Goal: Transaction & Acquisition: Book appointment/travel/reservation

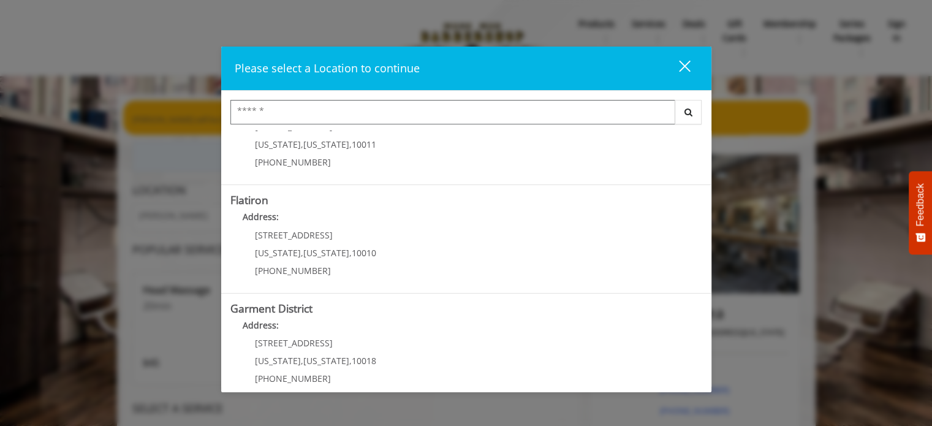
scroll to position [284, 0]
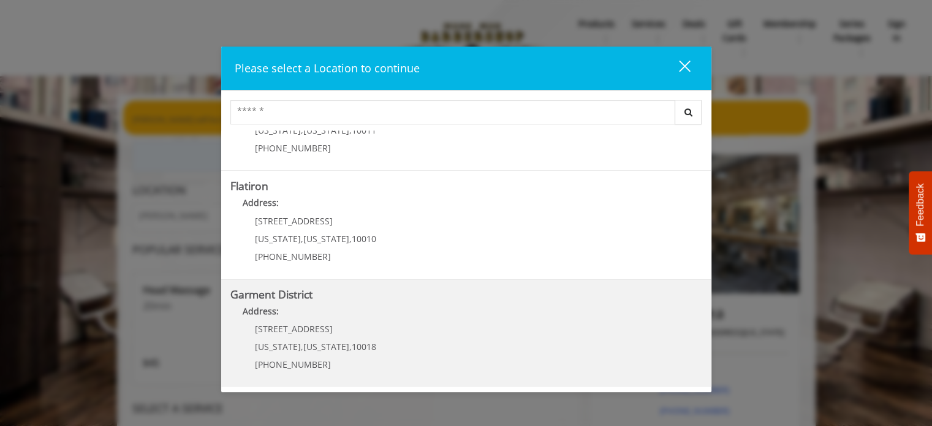
click at [331, 321] on District "Address:" at bounding box center [466, 314] width 472 height 20
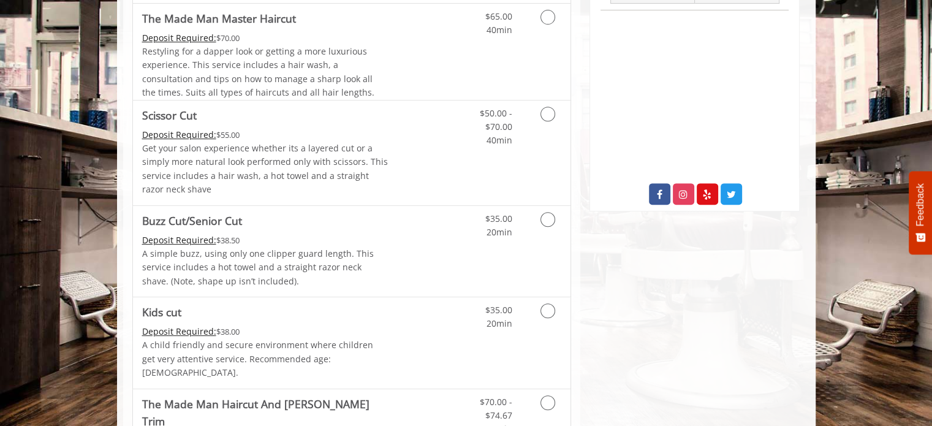
scroll to position [245, 0]
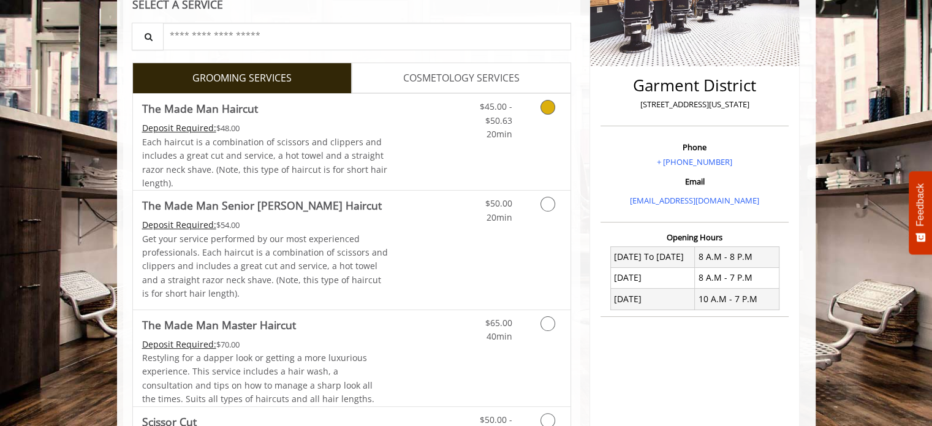
click at [544, 100] on icon "Grooming services" at bounding box center [547, 107] width 15 height 15
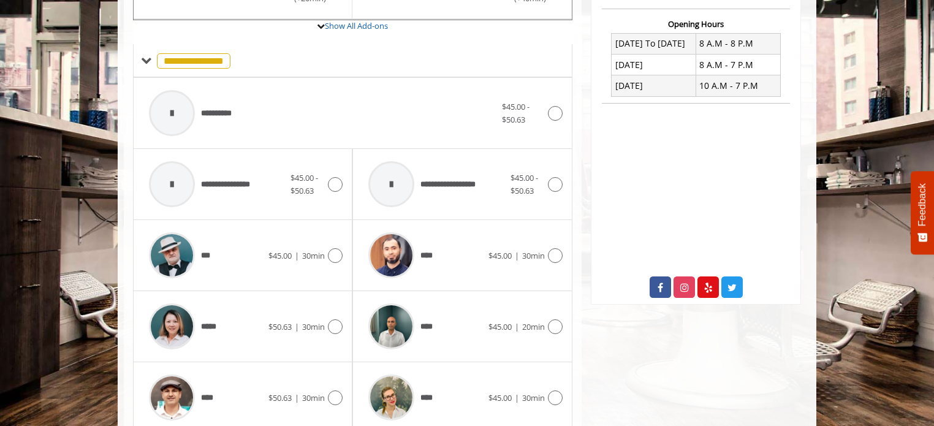
scroll to position [548, 0]
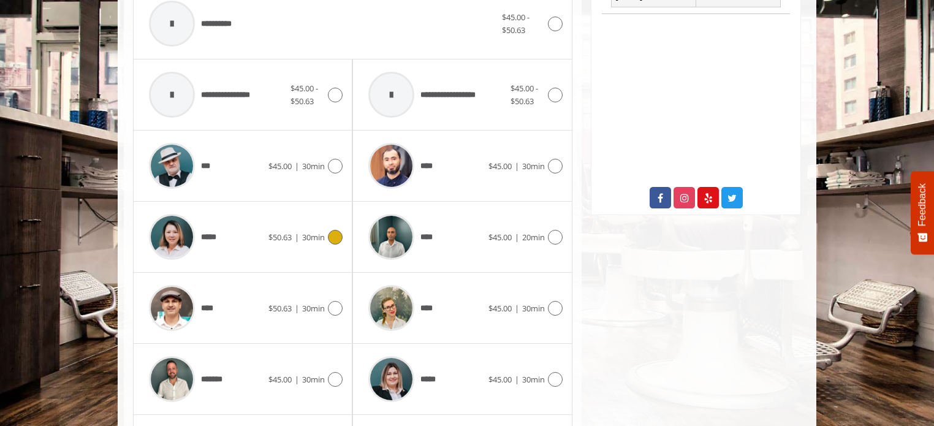
click at [339, 235] on icon at bounding box center [335, 237] width 15 height 15
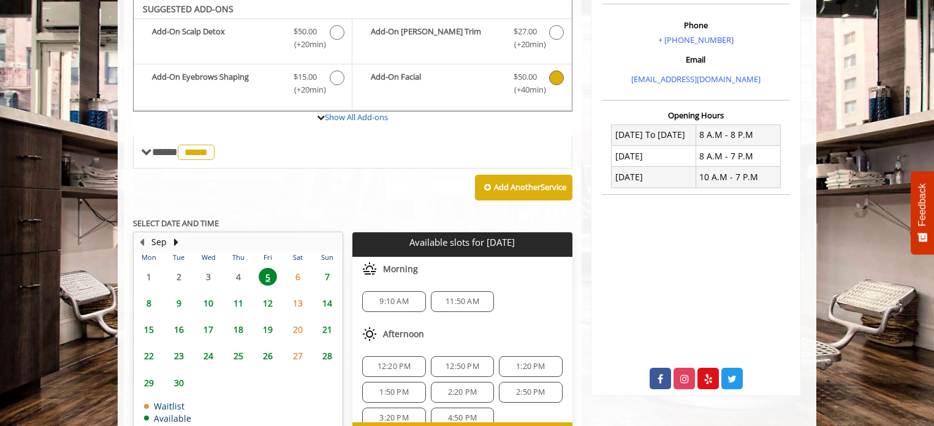
scroll to position [365, 0]
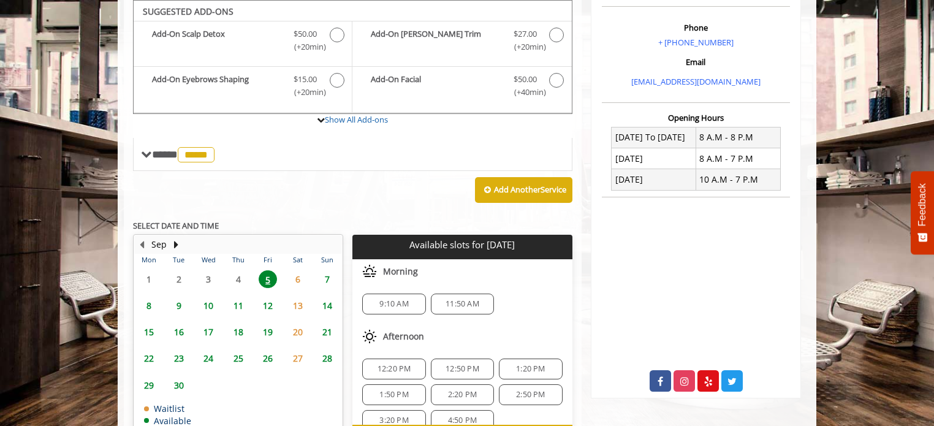
click at [375, 390] on span "1:50 PM" at bounding box center [394, 395] width 52 height 10
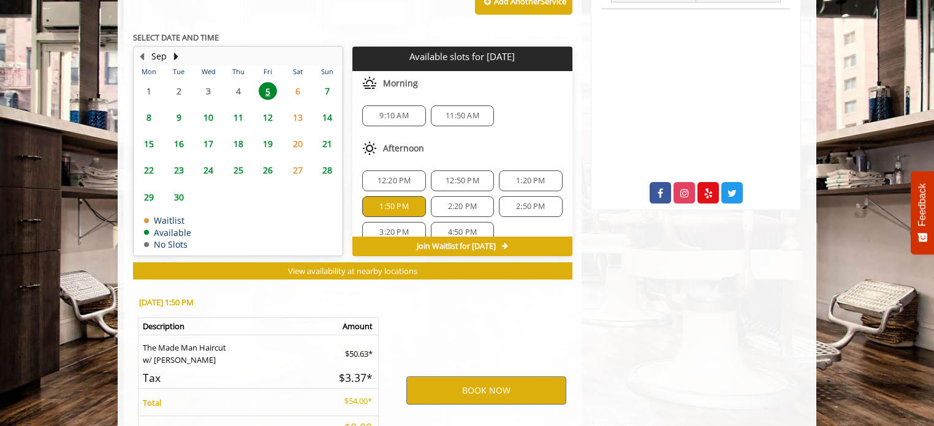
scroll to position [662, 0]
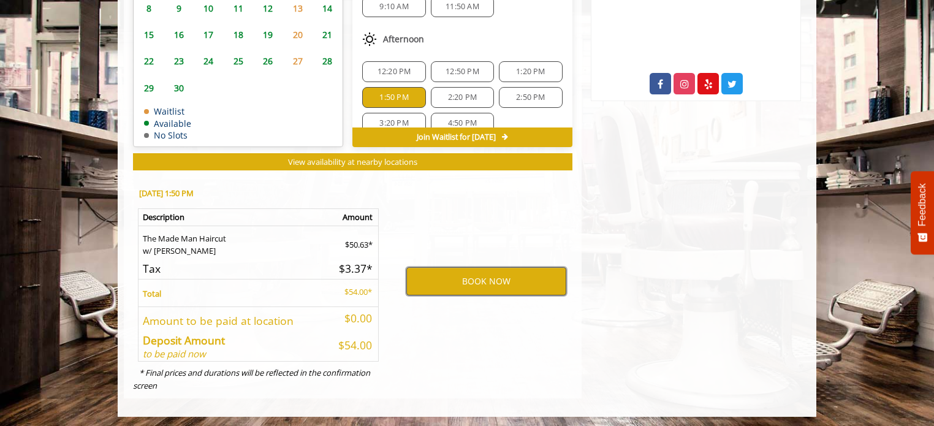
click at [426, 282] on button "BOOK NOW" at bounding box center [486, 281] width 160 height 28
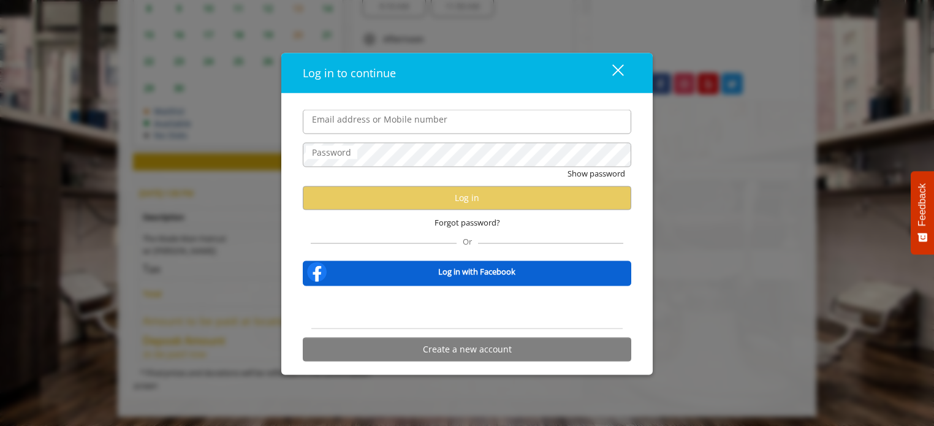
type input "**********"
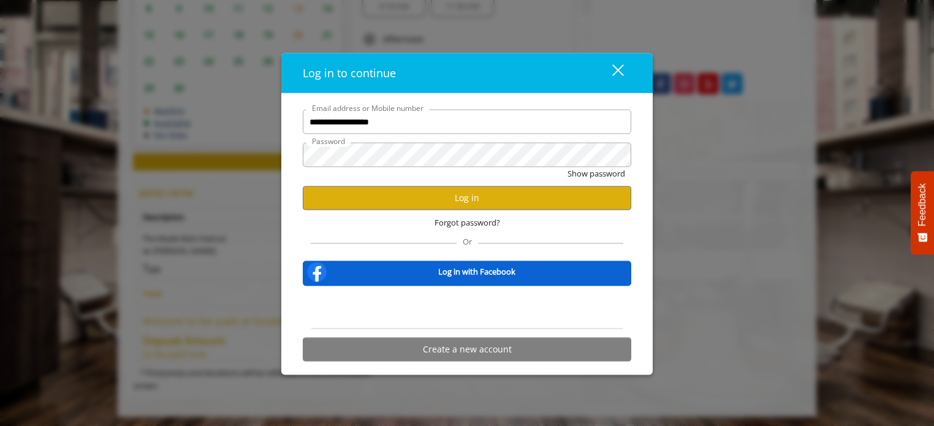
scroll to position [0, 0]
click at [463, 202] on button "Log in" at bounding box center [467, 198] width 328 height 24
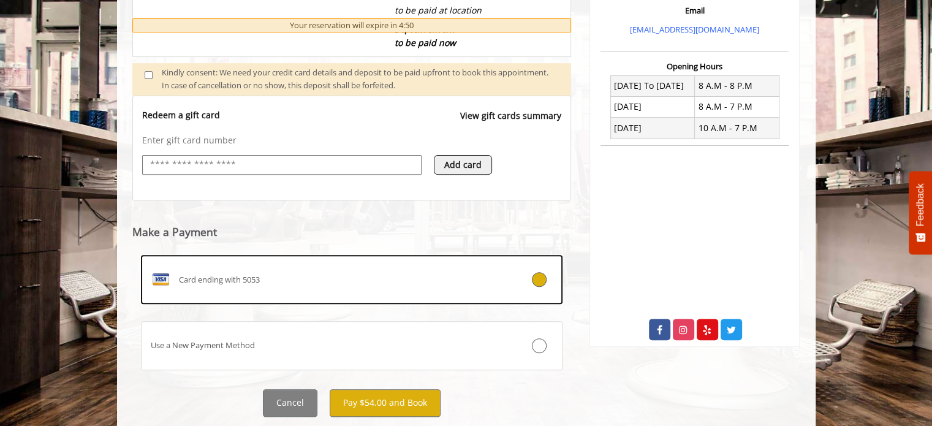
scroll to position [448, 0]
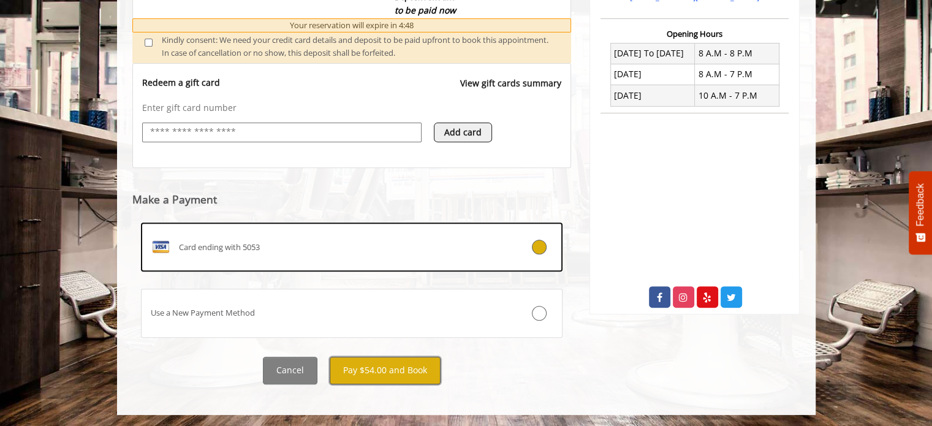
click at [396, 374] on button "Pay $54.00 and Book" at bounding box center [385, 371] width 111 height 28
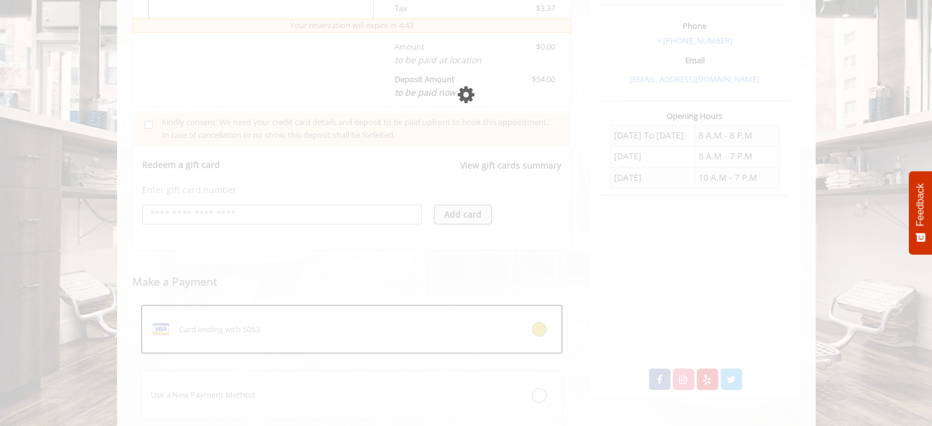
scroll to position [349, 0]
